Goal: Task Accomplishment & Management: Use online tool/utility

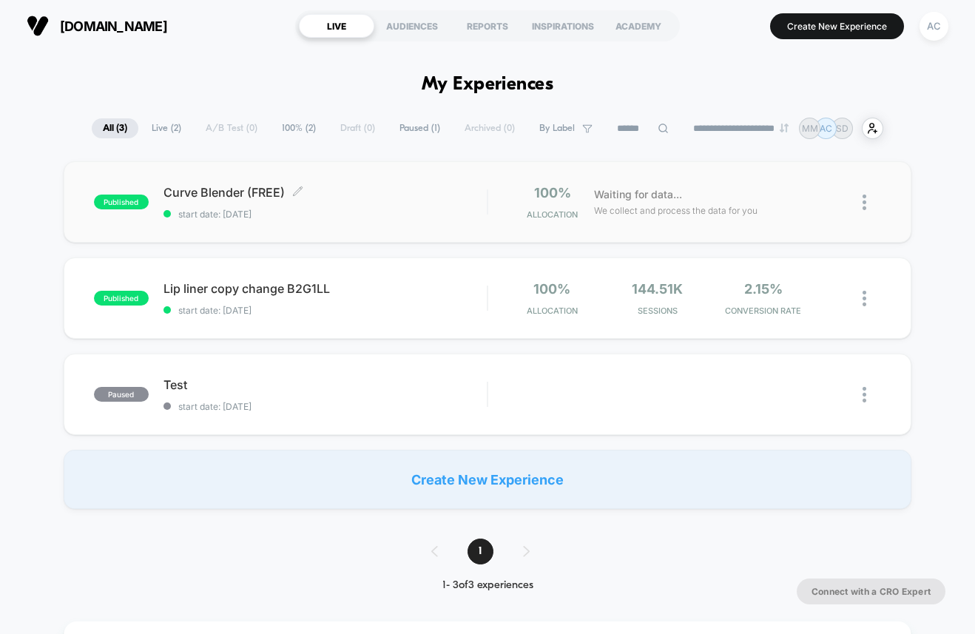
click at [232, 189] on span "Curve Blender (FREE) Click to edit experience details" at bounding box center [325, 192] width 324 height 15
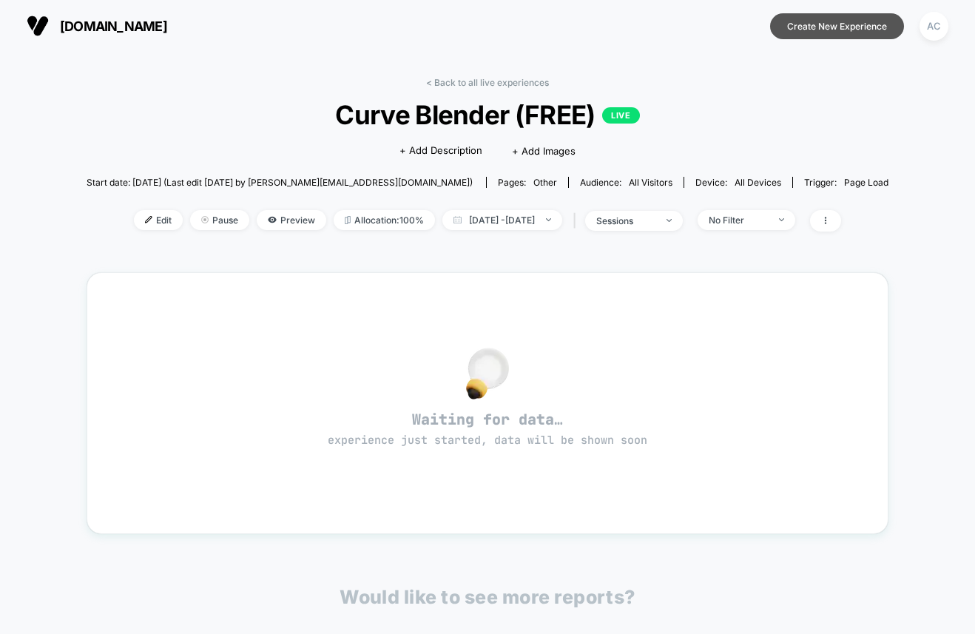
click at [831, 28] on button "Create New Experience" at bounding box center [837, 26] width 134 height 26
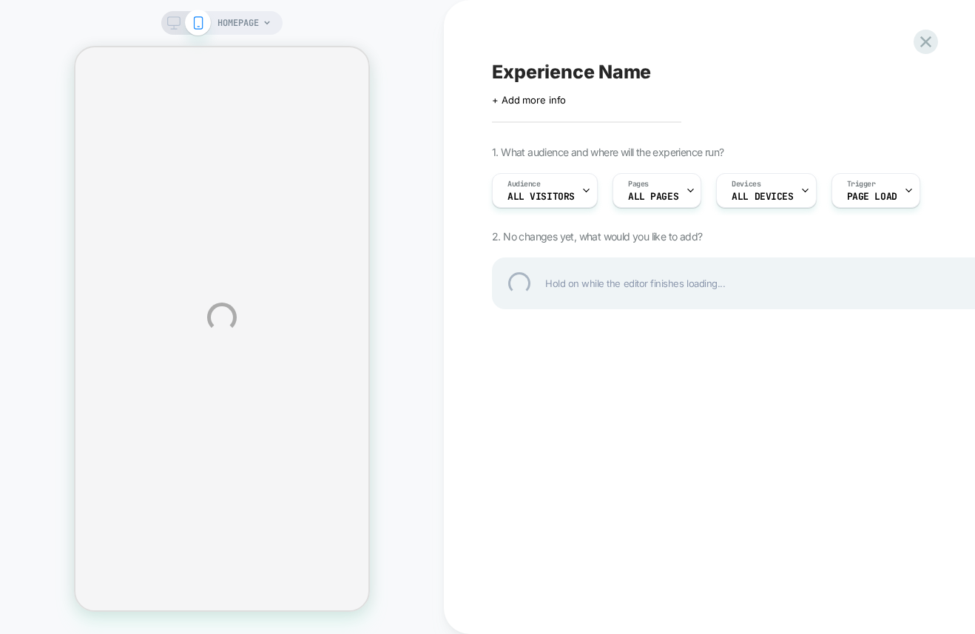
click at [552, 185] on div "HOMEPAGE Experience Name Click to edit experience details + Add more info 1. Wh…" at bounding box center [487, 317] width 975 height 634
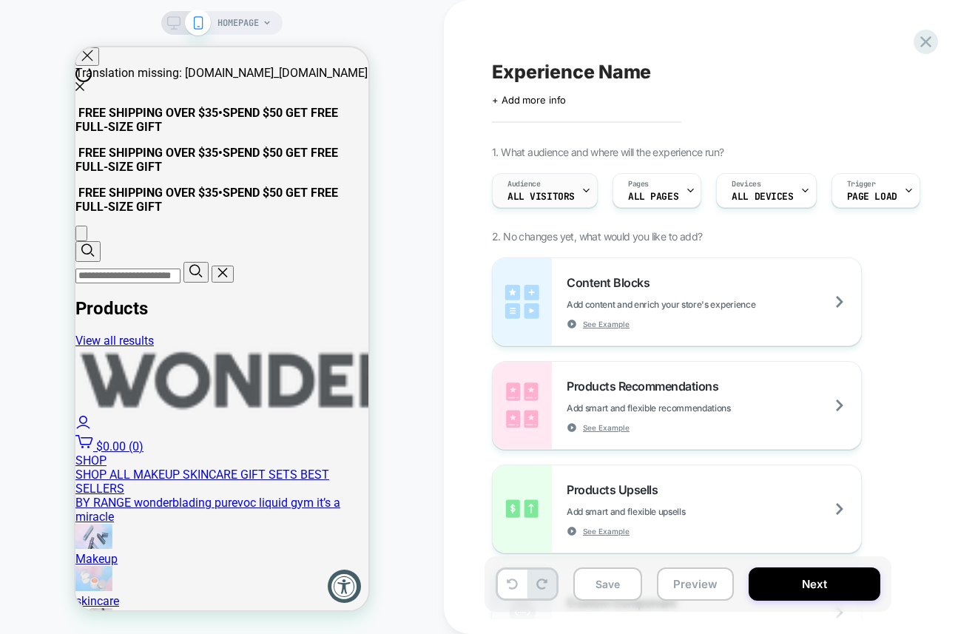
click at [560, 188] on div "Audience All Visitors" at bounding box center [540, 190] width 97 height 33
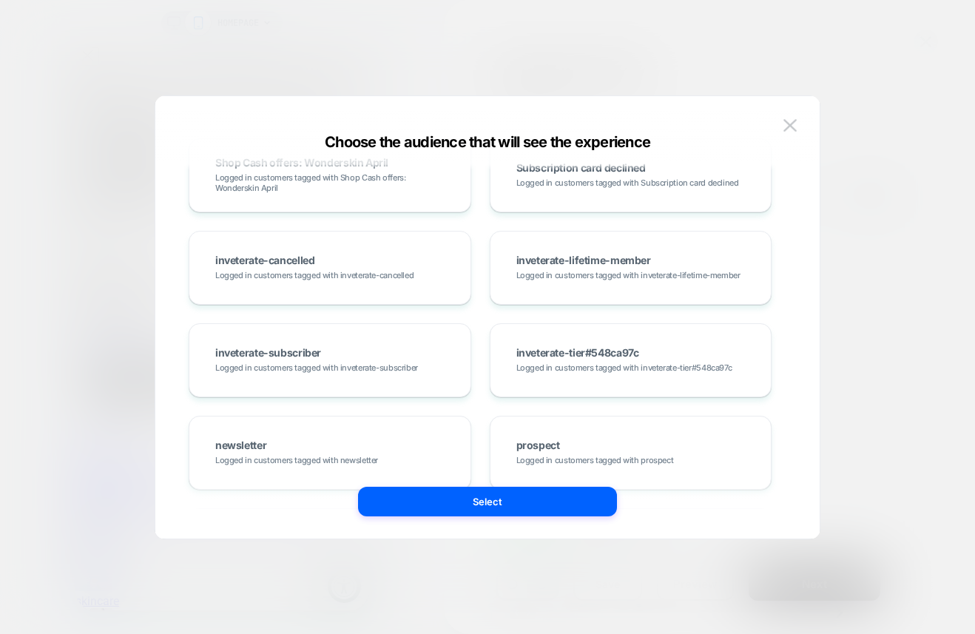
scroll to position [3247, 0]
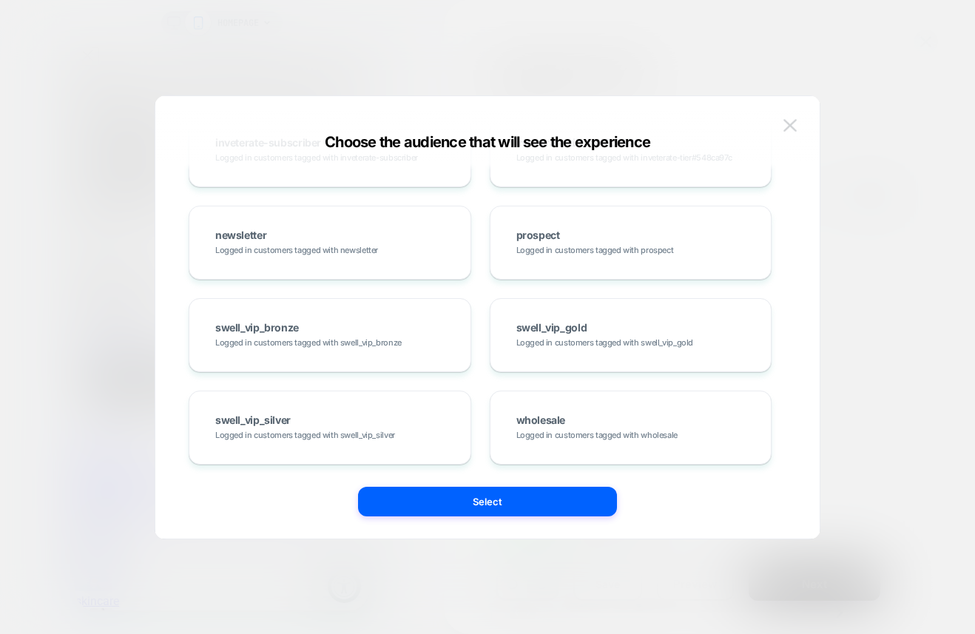
click at [782, 124] on button at bounding box center [790, 126] width 22 height 22
